Goal: Check status: Check status

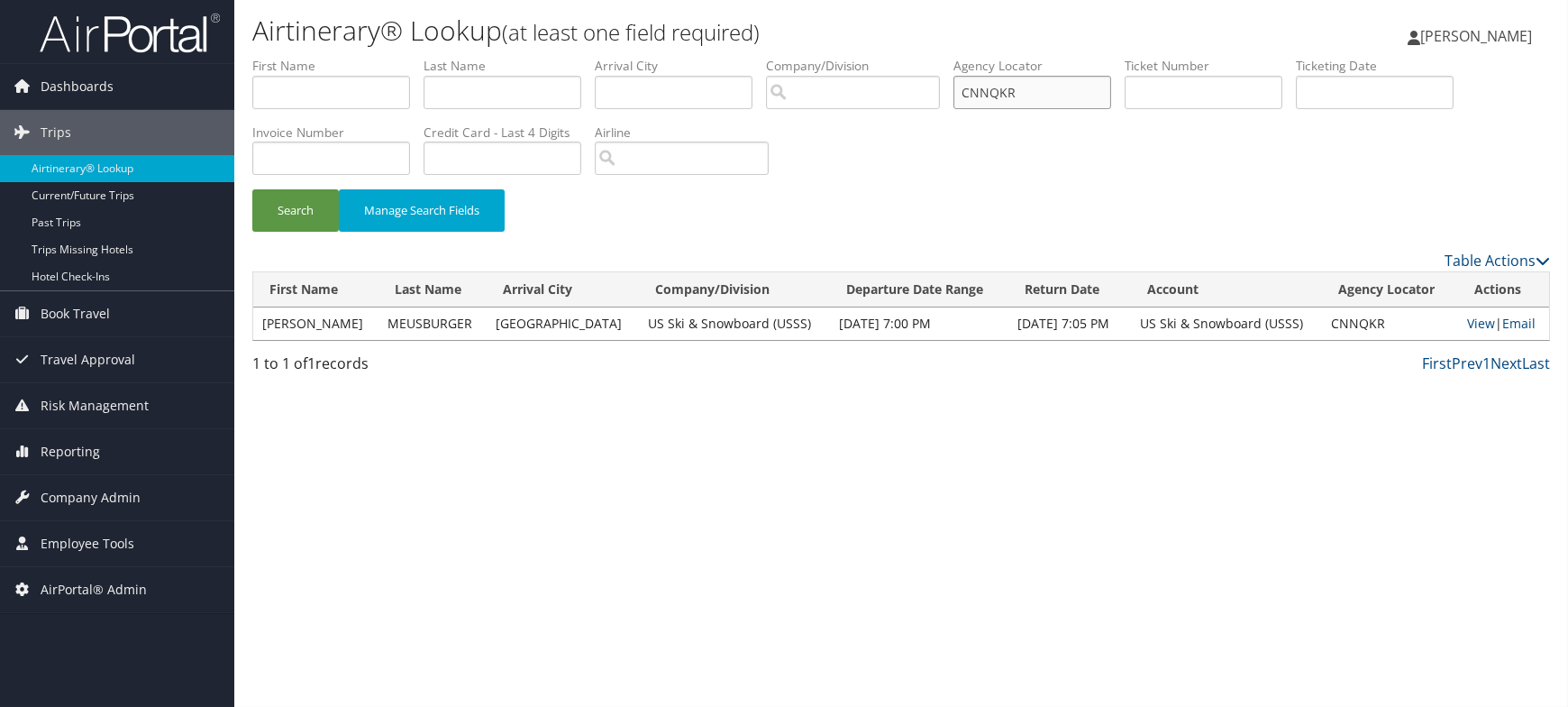
drag, startPoint x: 1048, startPoint y: 86, endPoint x: 734, endPoint y: 69, distance: 314.5
click at [734, 56] on ul "First Name Last Name Departure City Arrival City Company/Division Airport/City …" at bounding box center [901, 56] width 1298 height 0
click at [88, 451] on span "Reporting" at bounding box center [70, 452] width 59 height 45
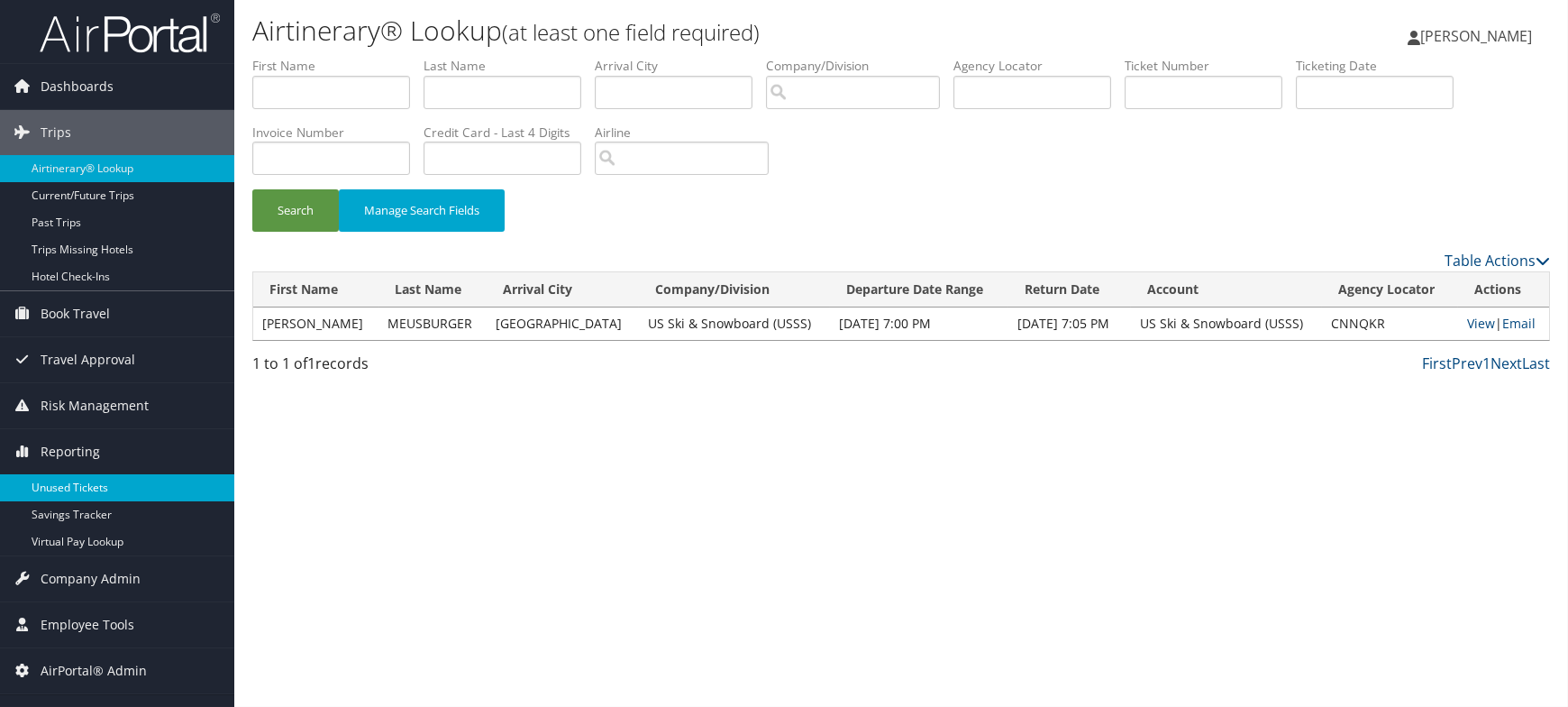
click at [92, 491] on link "Unused Tickets" at bounding box center [117, 488] width 234 height 27
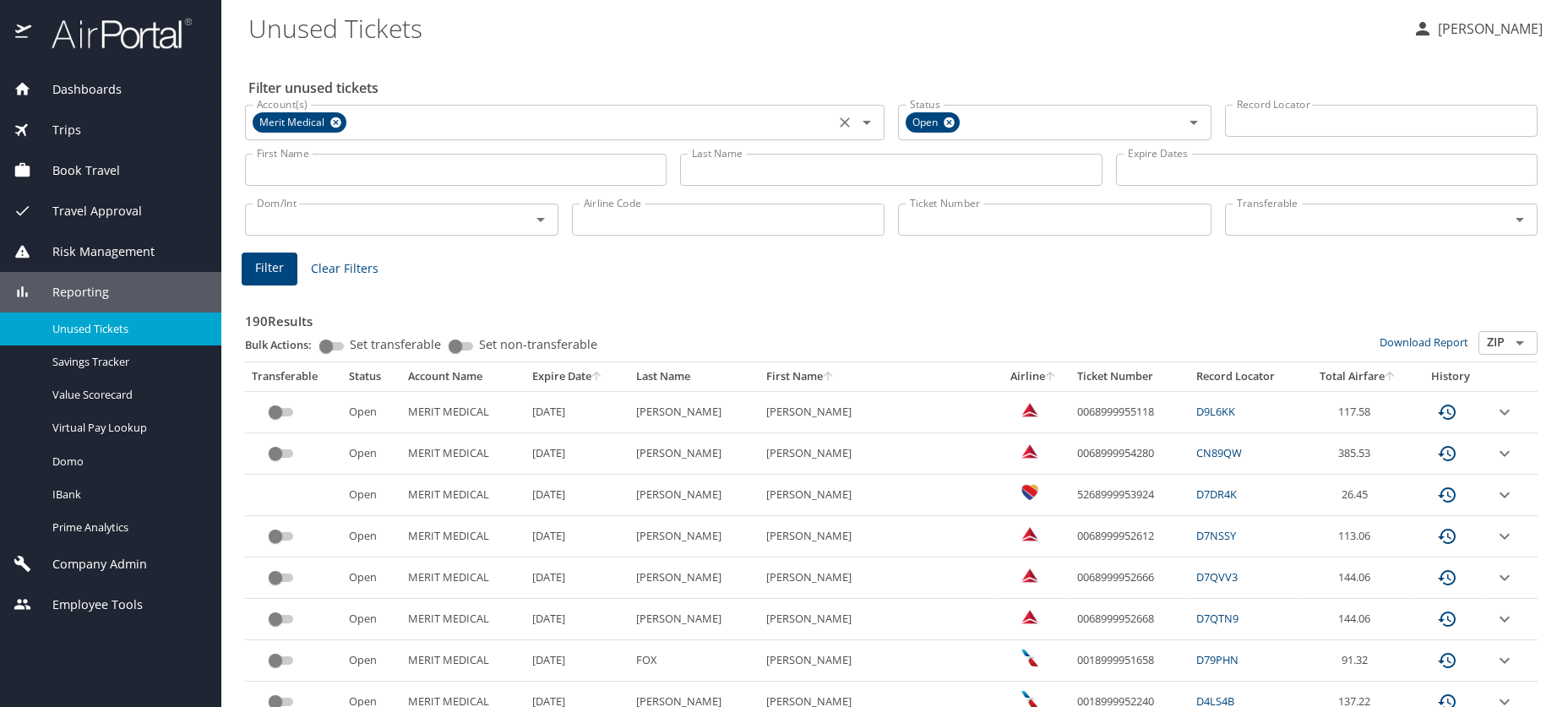
click at [334, 128] on icon at bounding box center [336, 122] width 13 height 18
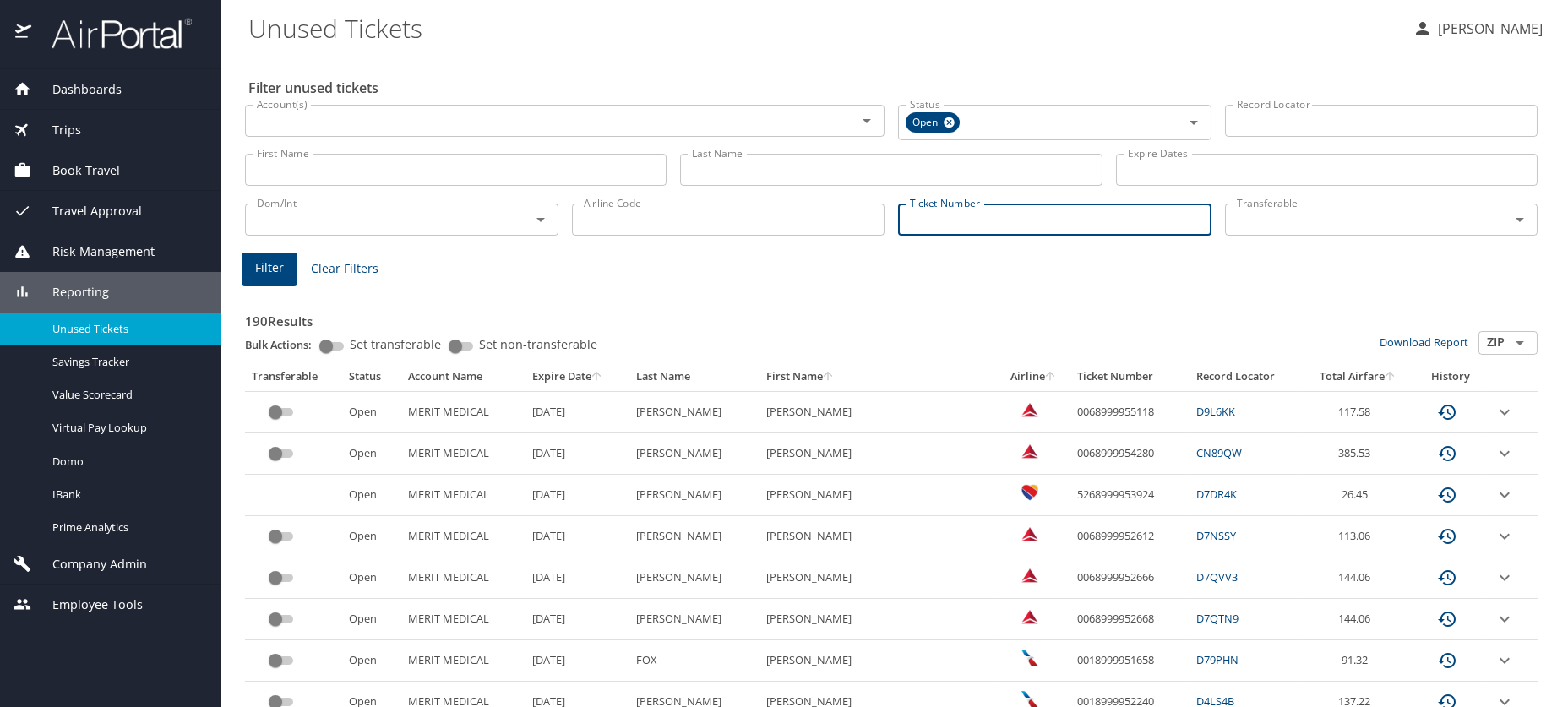
click at [915, 218] on input "Ticket Number" at bounding box center [1055, 219] width 313 height 32
type input "0167141492625"
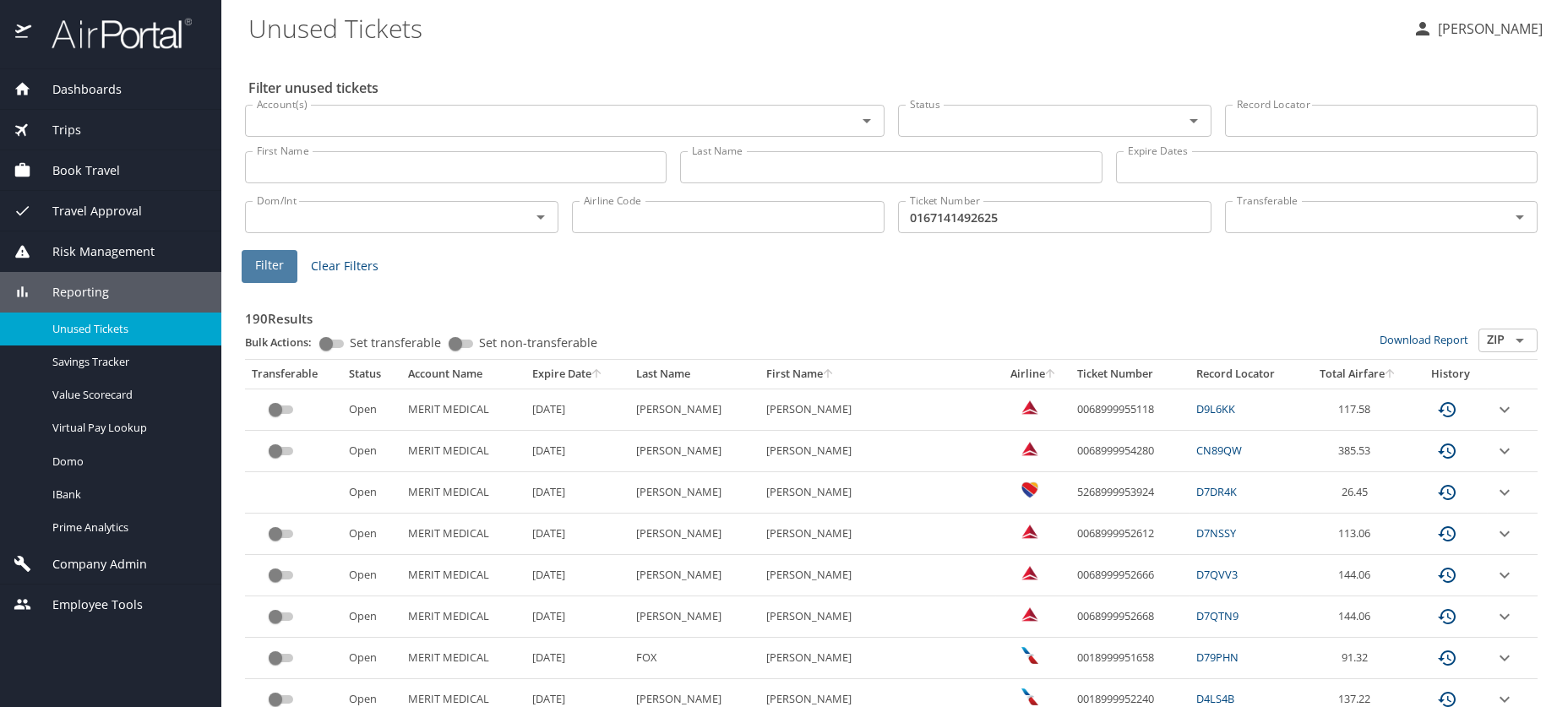
click at [285, 266] on button "Filter" at bounding box center [269, 267] width 56 height 33
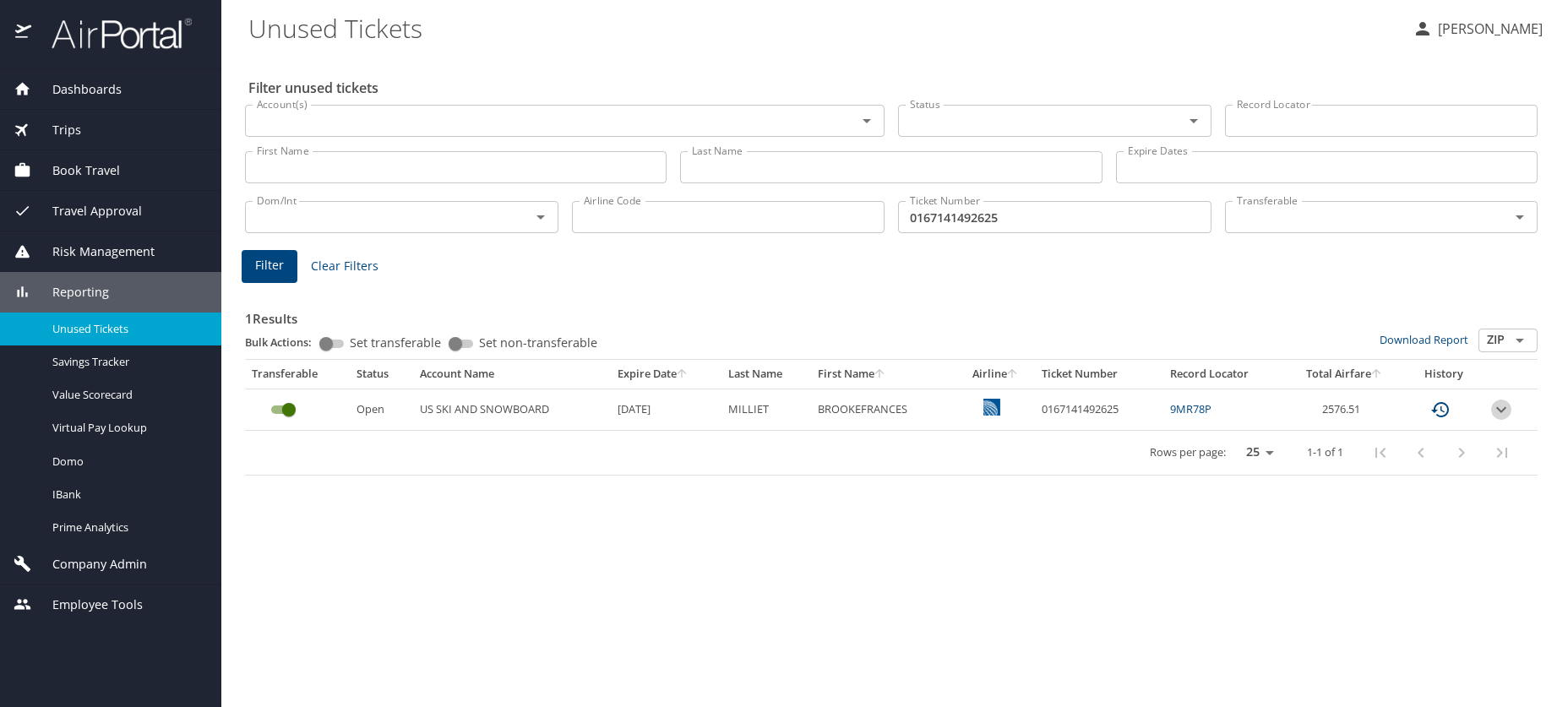
click at [1500, 407] on icon "expand row" at bounding box center [1502, 409] width 20 height 20
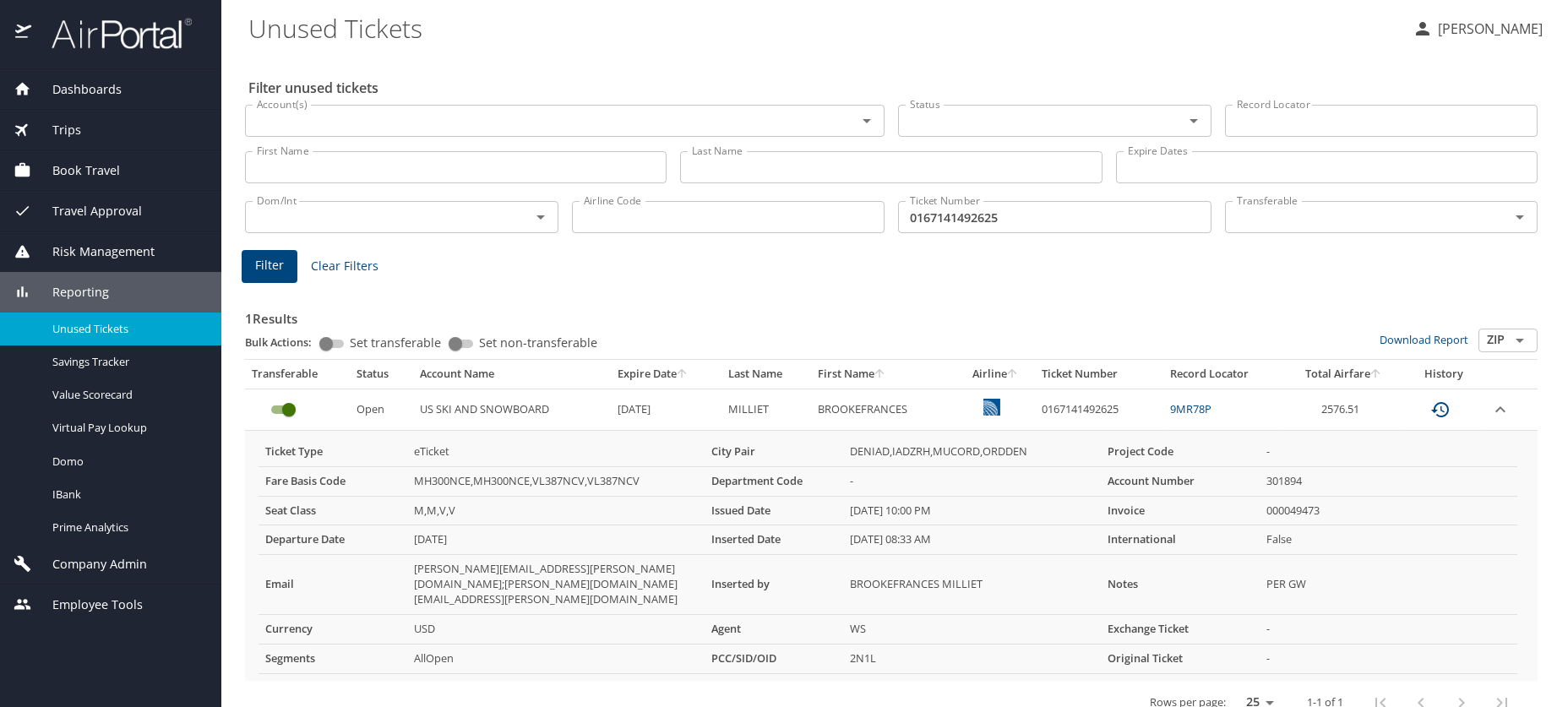
click at [1205, 416] on td "9MR78P" at bounding box center [1224, 409] width 122 height 41
click at [1205, 407] on link "9MR78P" at bounding box center [1190, 409] width 41 height 15
click at [1498, 406] on icon "expand row" at bounding box center [1501, 409] width 20 height 20
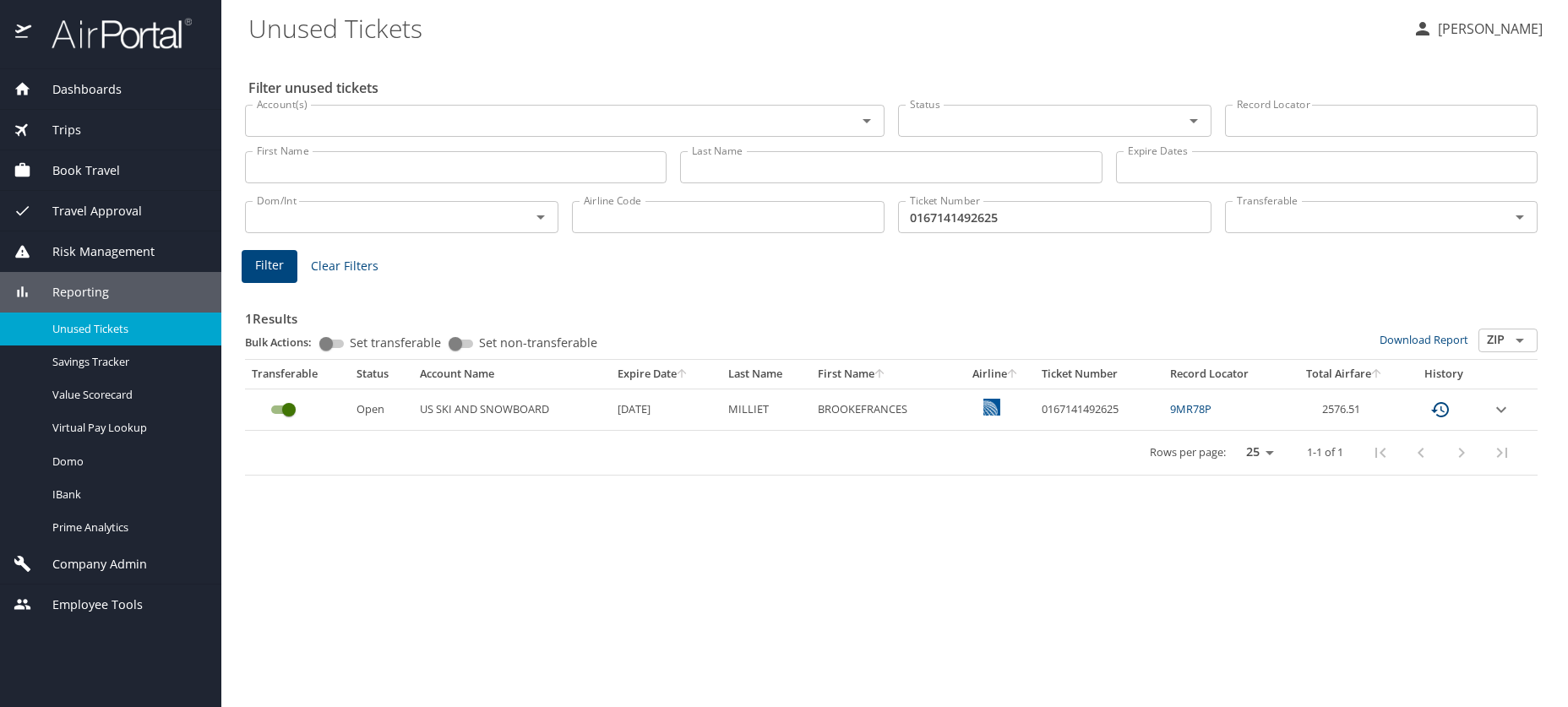
click at [1069, 401] on td "0167141492625" at bounding box center [1098, 409] width 128 height 41
copy td "0167141492625"
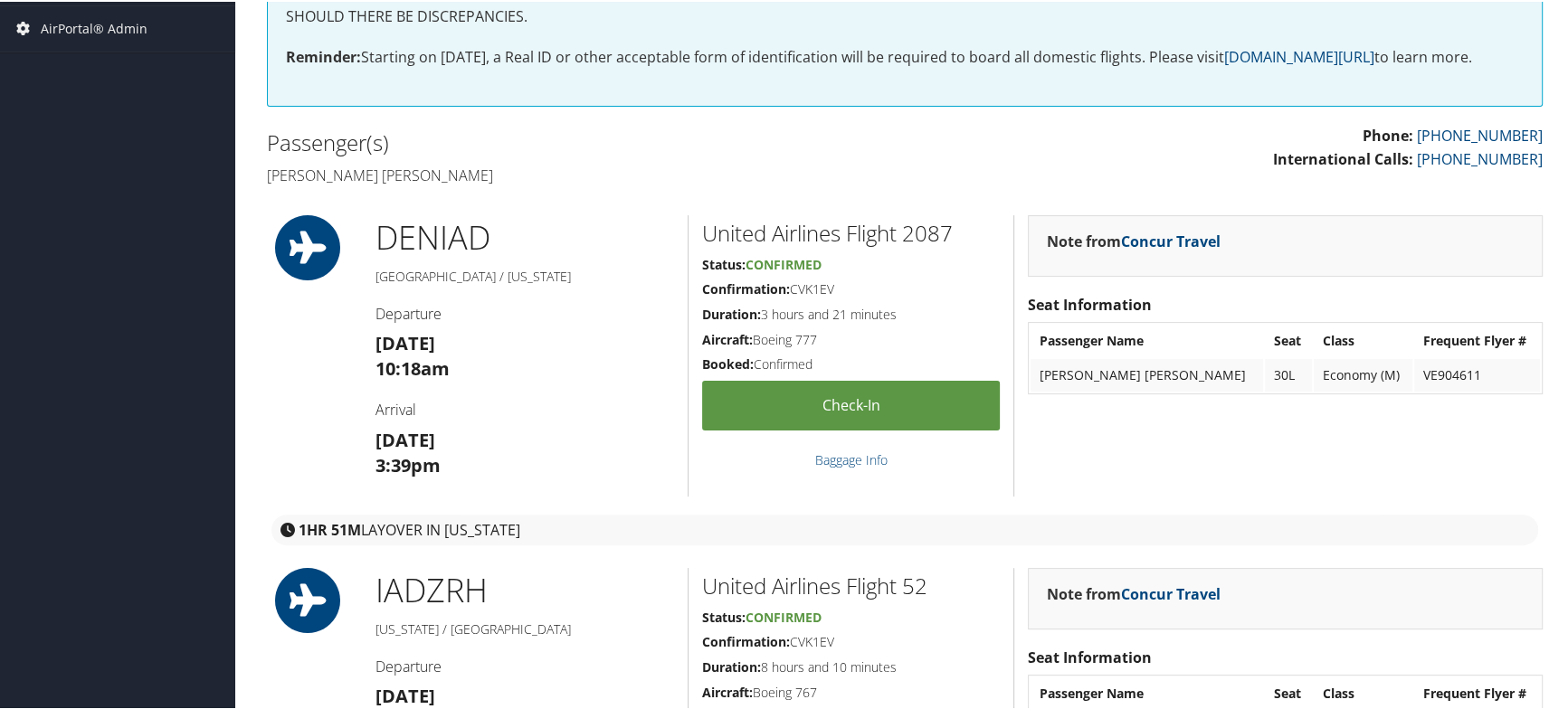
scroll to position [59, 0]
